Goal: Information Seeking & Learning: Learn about a topic

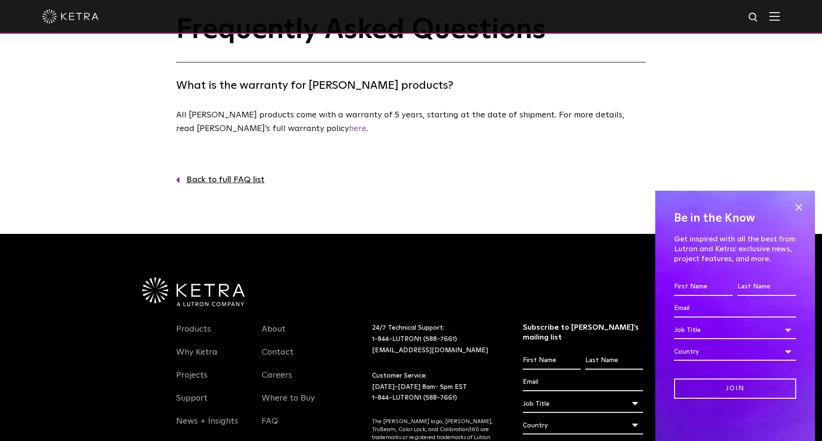
scroll to position [6, 0]
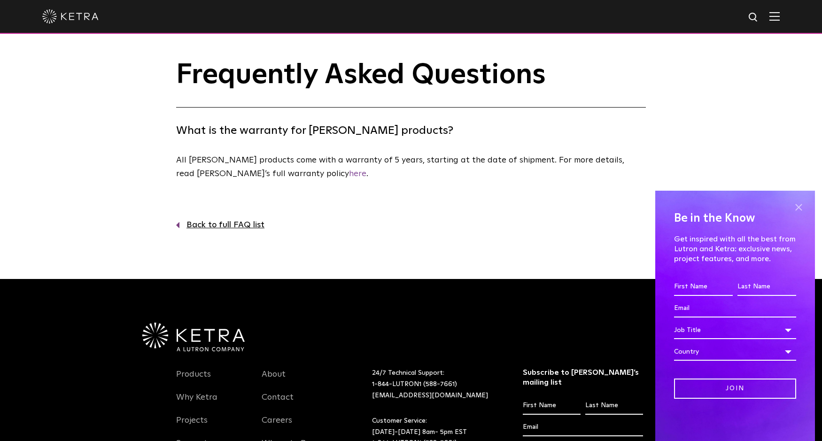
click at [802, 209] on span at bounding box center [798, 207] width 14 height 14
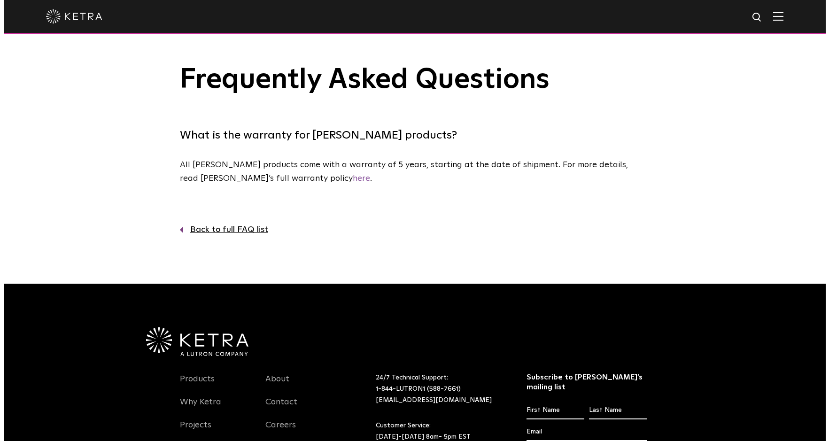
scroll to position [0, 0]
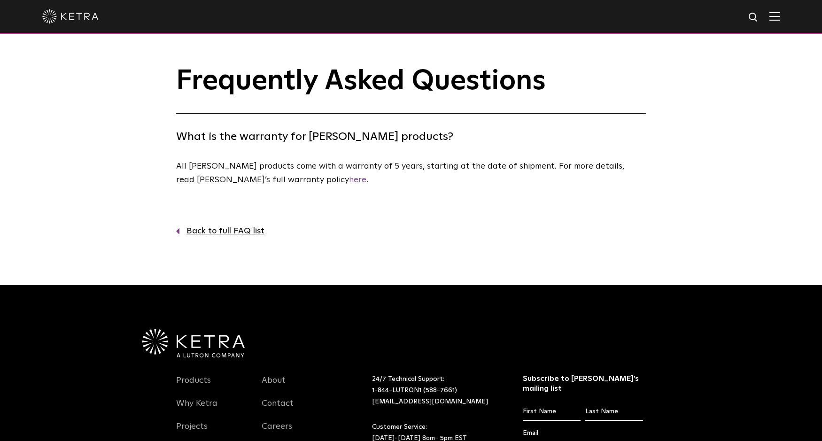
click at [779, 15] on img at bounding box center [774, 16] width 10 height 9
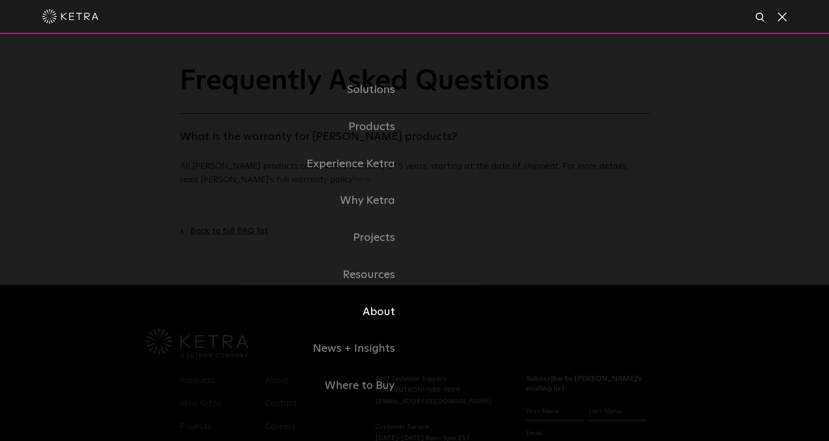
click at [380, 309] on link "About" at bounding box center [297, 311] width 235 height 37
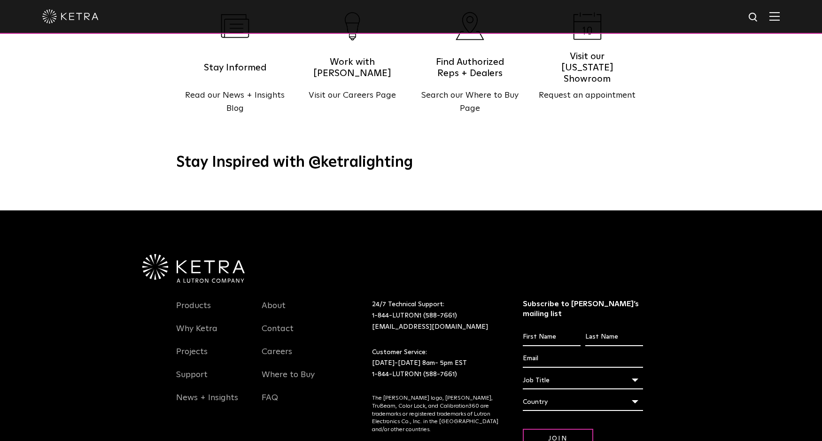
scroll to position [1174, 0]
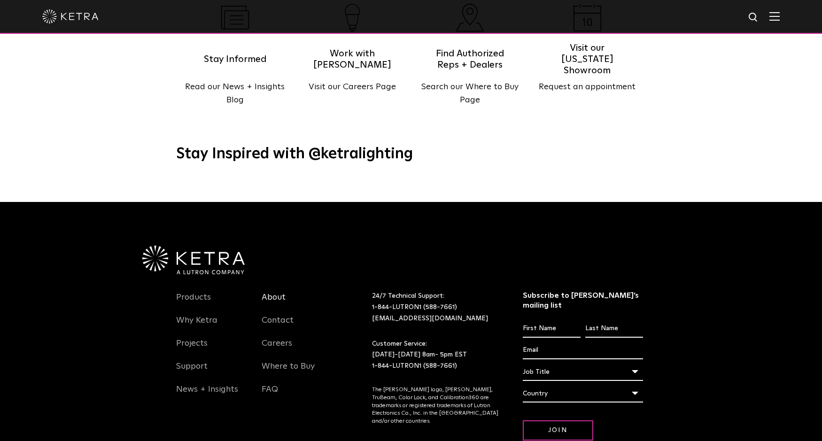
click at [277, 292] on link "About" at bounding box center [274, 303] width 24 height 22
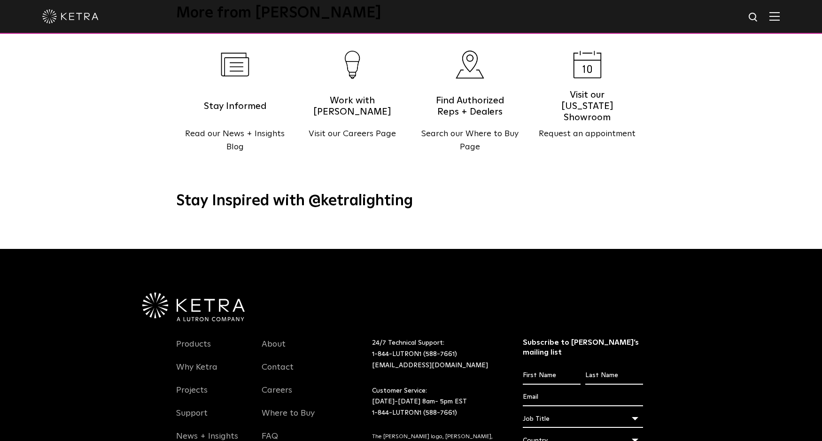
scroll to position [1211, 0]
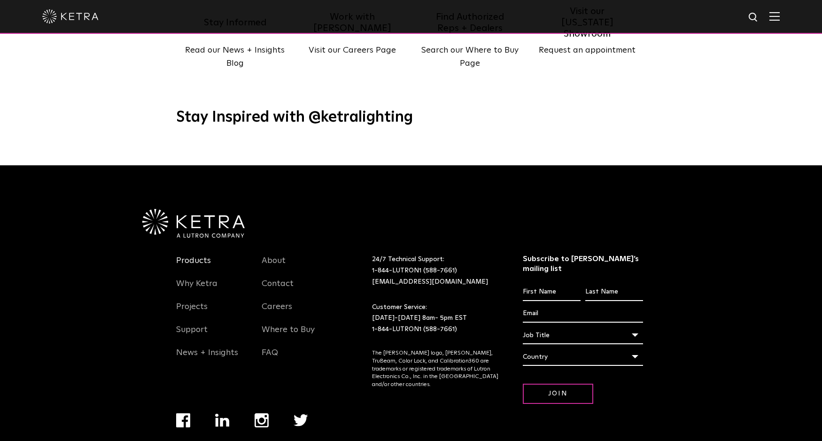
click at [201, 255] on link "Products" at bounding box center [193, 266] width 35 height 22
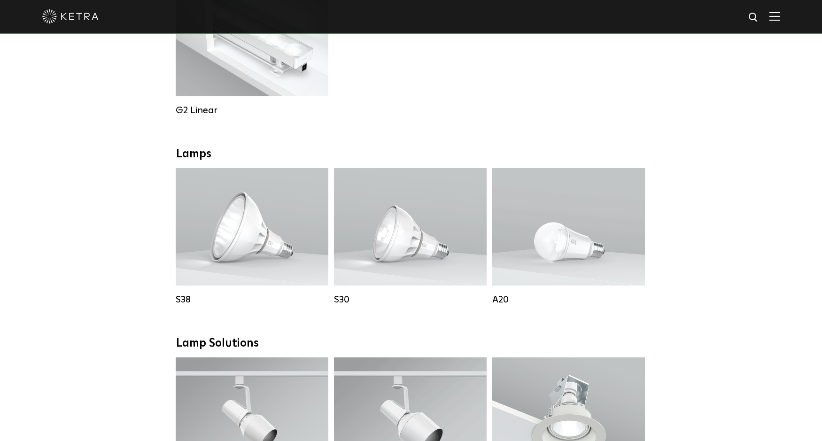
scroll to position [657, 0]
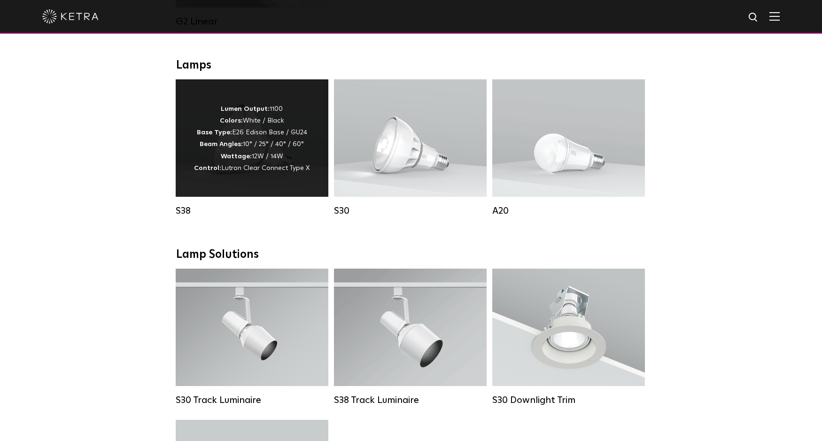
click at [223, 171] on span "Lutron Clear Connect Type X" at bounding box center [265, 168] width 88 height 7
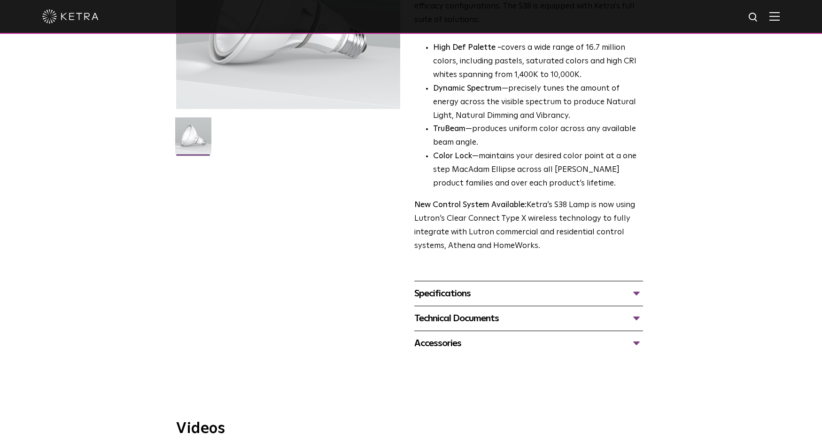
scroll to position [188, 0]
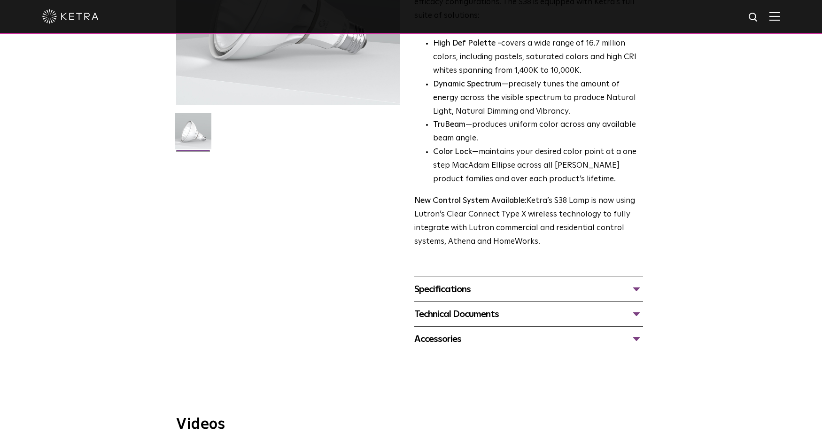
click at [638, 288] on div "Specifications" at bounding box center [528, 289] width 229 height 15
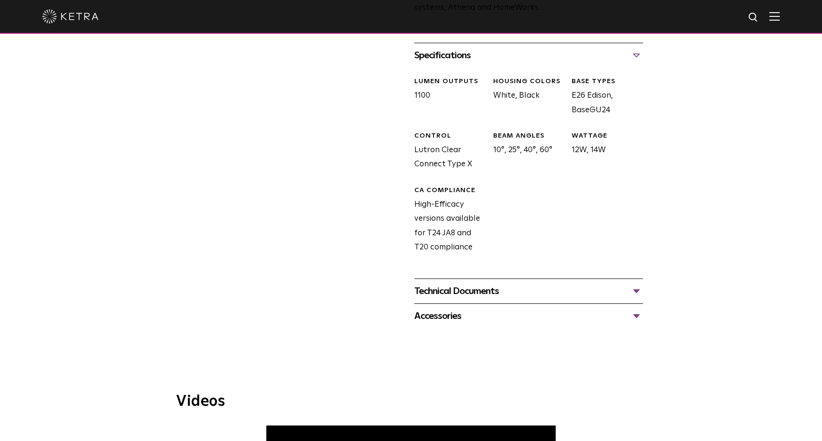
scroll to position [423, 0]
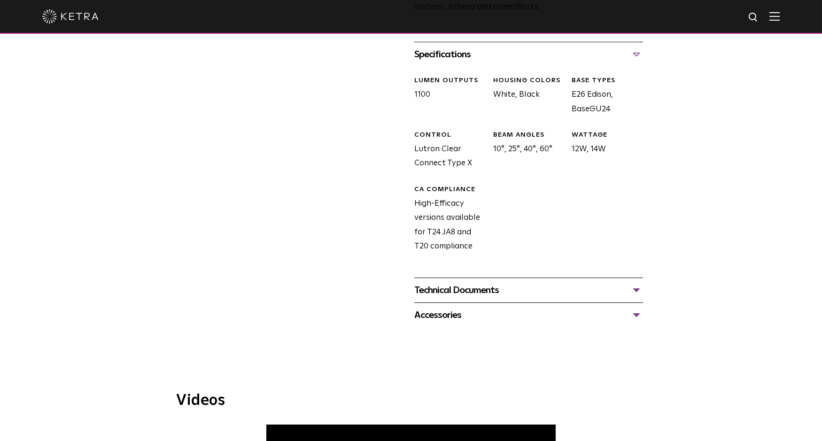
click at [637, 290] on div "Technical Documents" at bounding box center [528, 290] width 229 height 15
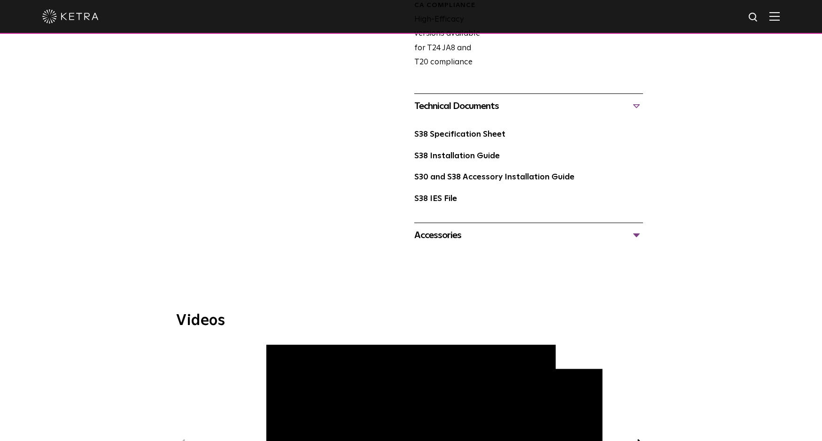
scroll to position [610, 0]
